Goal: Find contact information: Find contact information

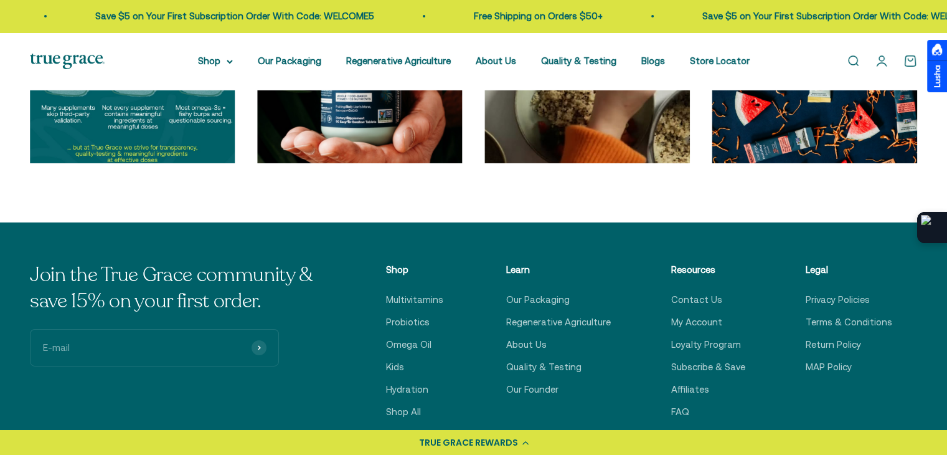
scroll to position [4255, 0]
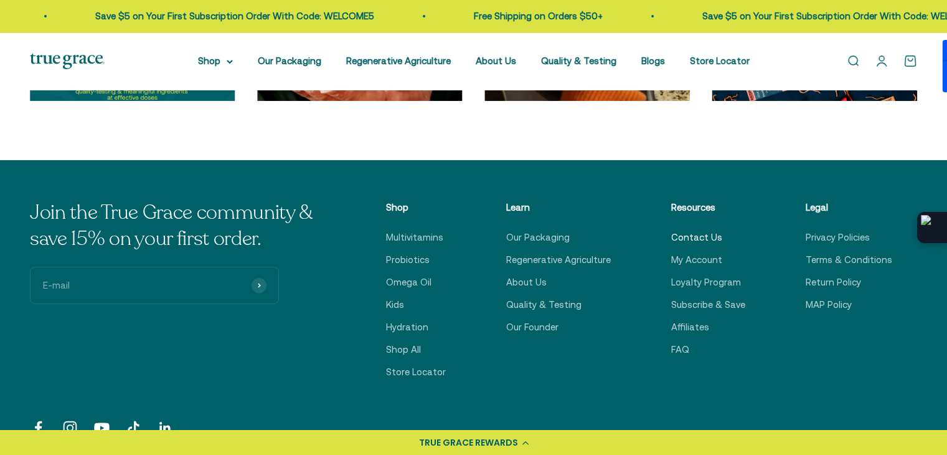
click at [699, 240] on link "Contact Us" at bounding box center [696, 237] width 51 height 15
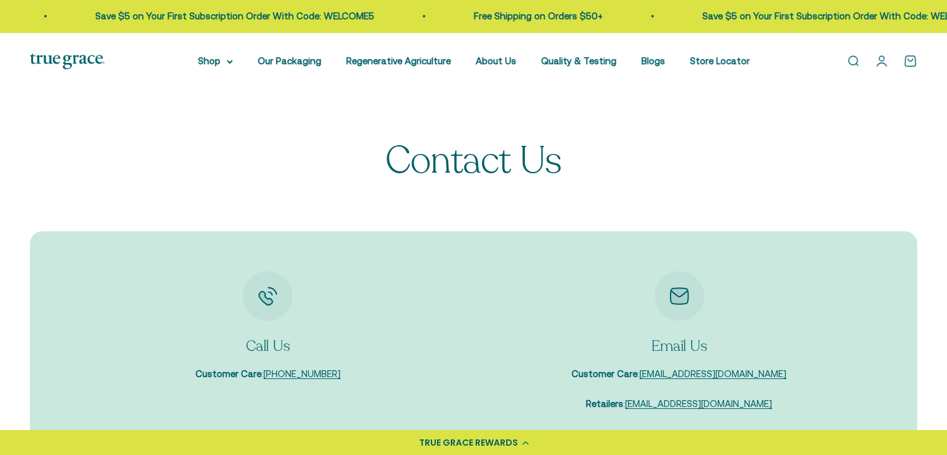
click at [824, 150] on div "Contact Us" at bounding box center [474, 160] width 888 height 41
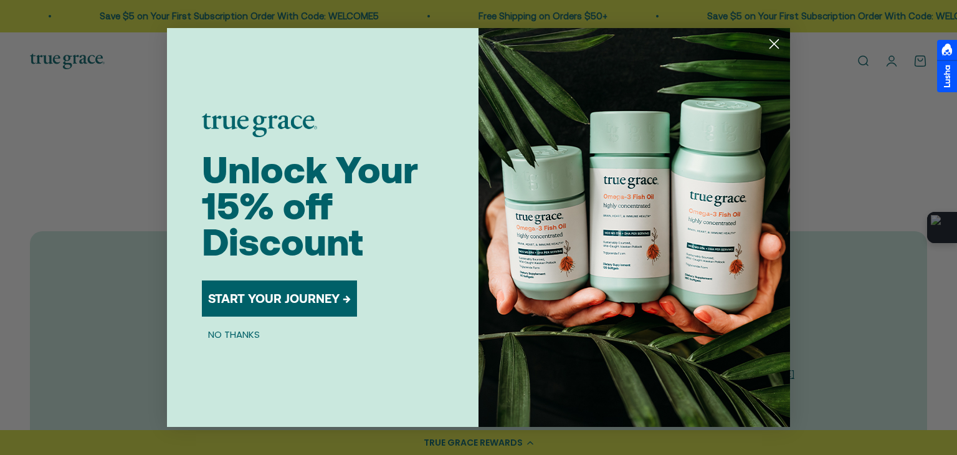
click at [770, 38] on circle "Close dialog" at bounding box center [774, 44] width 21 height 21
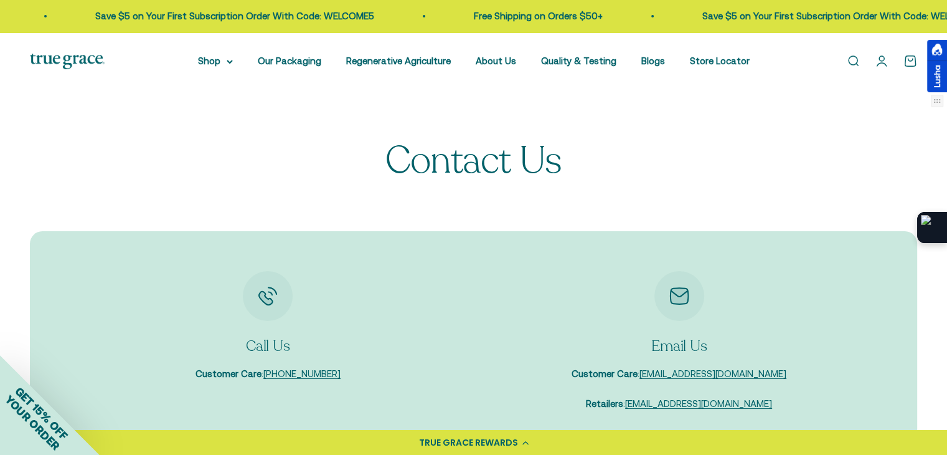
click at [934, 76] on div at bounding box center [937, 66] width 20 height 52
